Goal: Check status

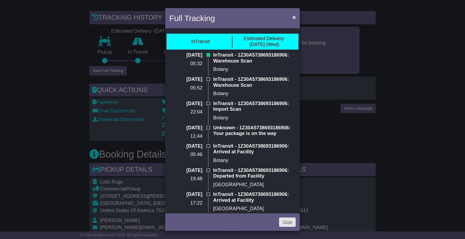
click at [283, 223] on link "Close" at bounding box center [287, 221] width 17 height 9
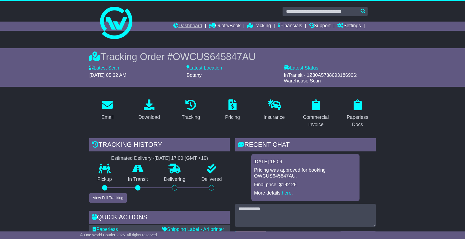
click at [184, 25] on link "Dashboard" at bounding box center [187, 26] width 29 height 9
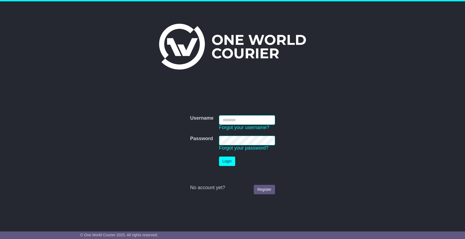
type input "**********"
click at [227, 161] on button "Login" at bounding box center [227, 160] width 16 height 9
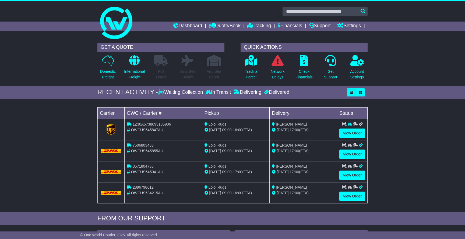
click at [355, 131] on link "View Order" at bounding box center [352, 132] width 26 height 9
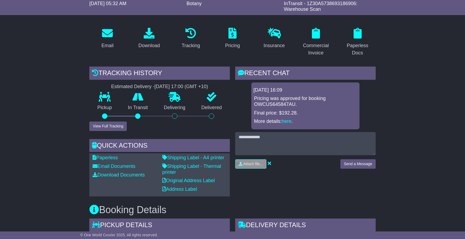
scroll to position [73, 0]
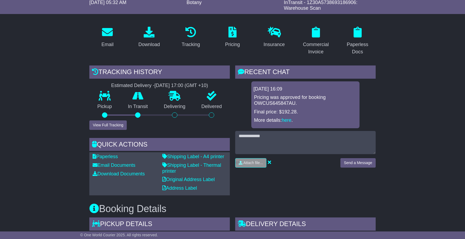
click at [100, 124] on button "View Full Tracking" at bounding box center [107, 124] width 37 height 9
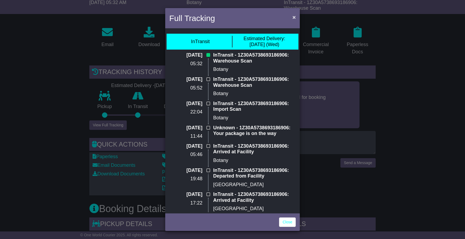
click at [294, 18] on span "×" at bounding box center [293, 17] width 3 height 6
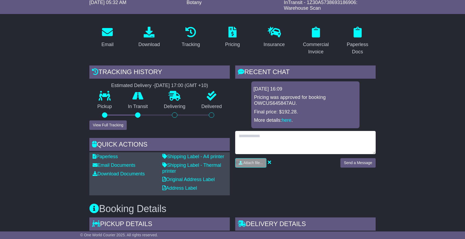
click at [271, 133] on textarea at bounding box center [305, 142] width 140 height 23
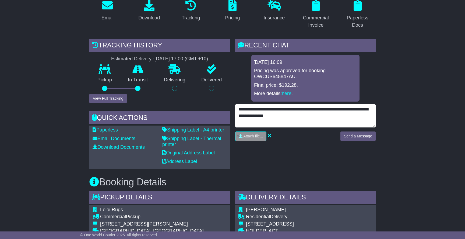
scroll to position [101, 0]
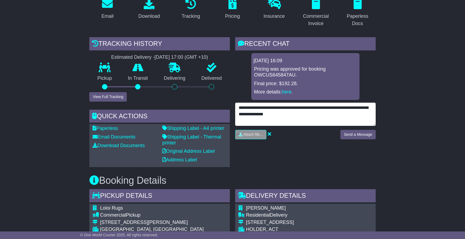
type textarea "**********"
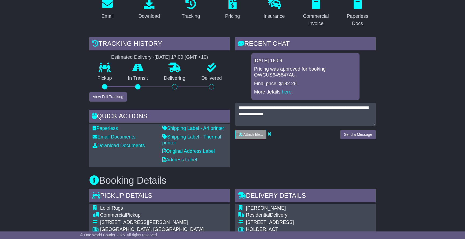
click at [356, 132] on button "Send a Message" at bounding box center [357, 134] width 35 height 9
